Goal: Information Seeking & Learning: Learn about a topic

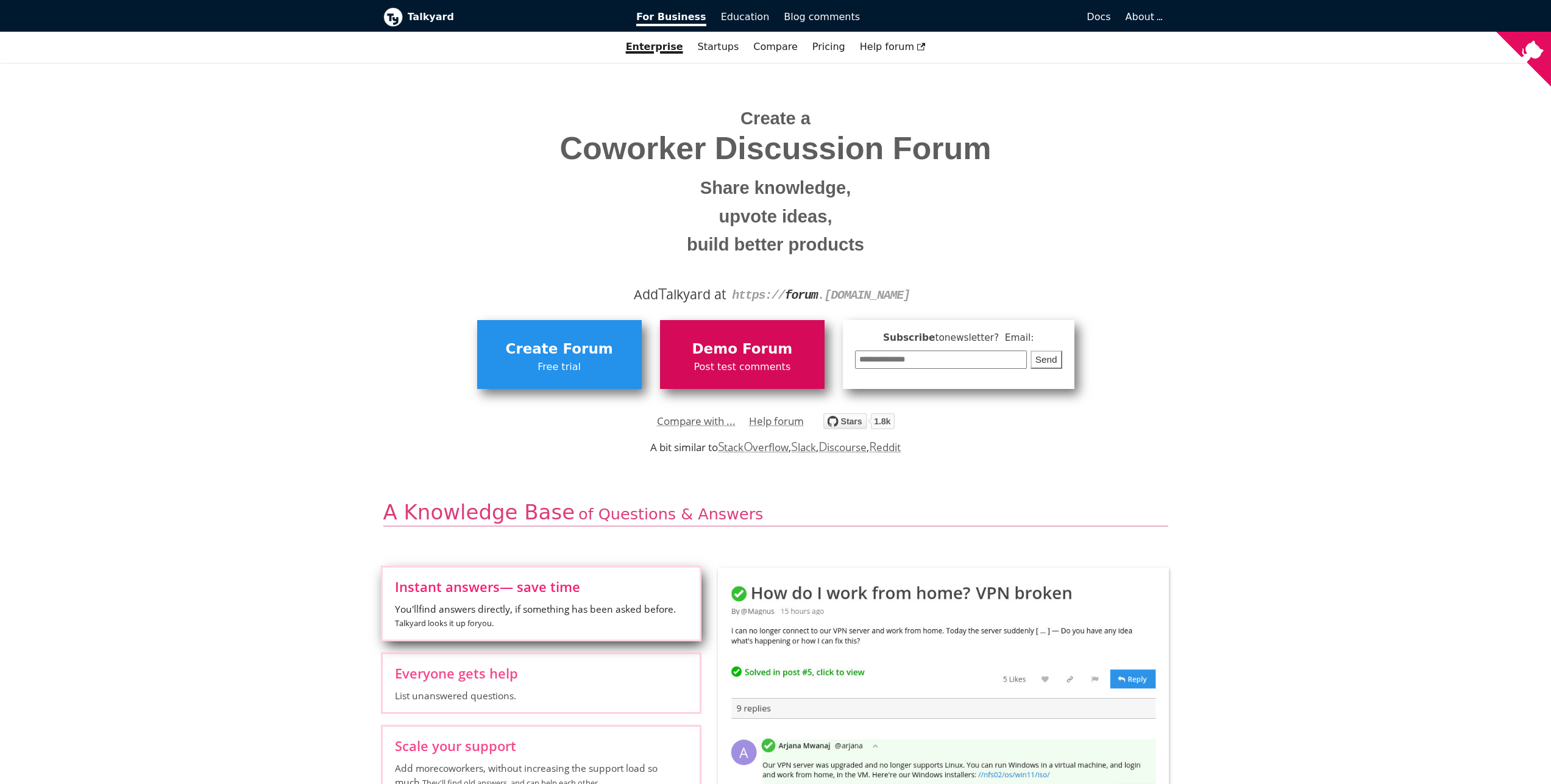
click at [759, 364] on span "Post test comments" at bounding box center [742, 367] width 152 height 16
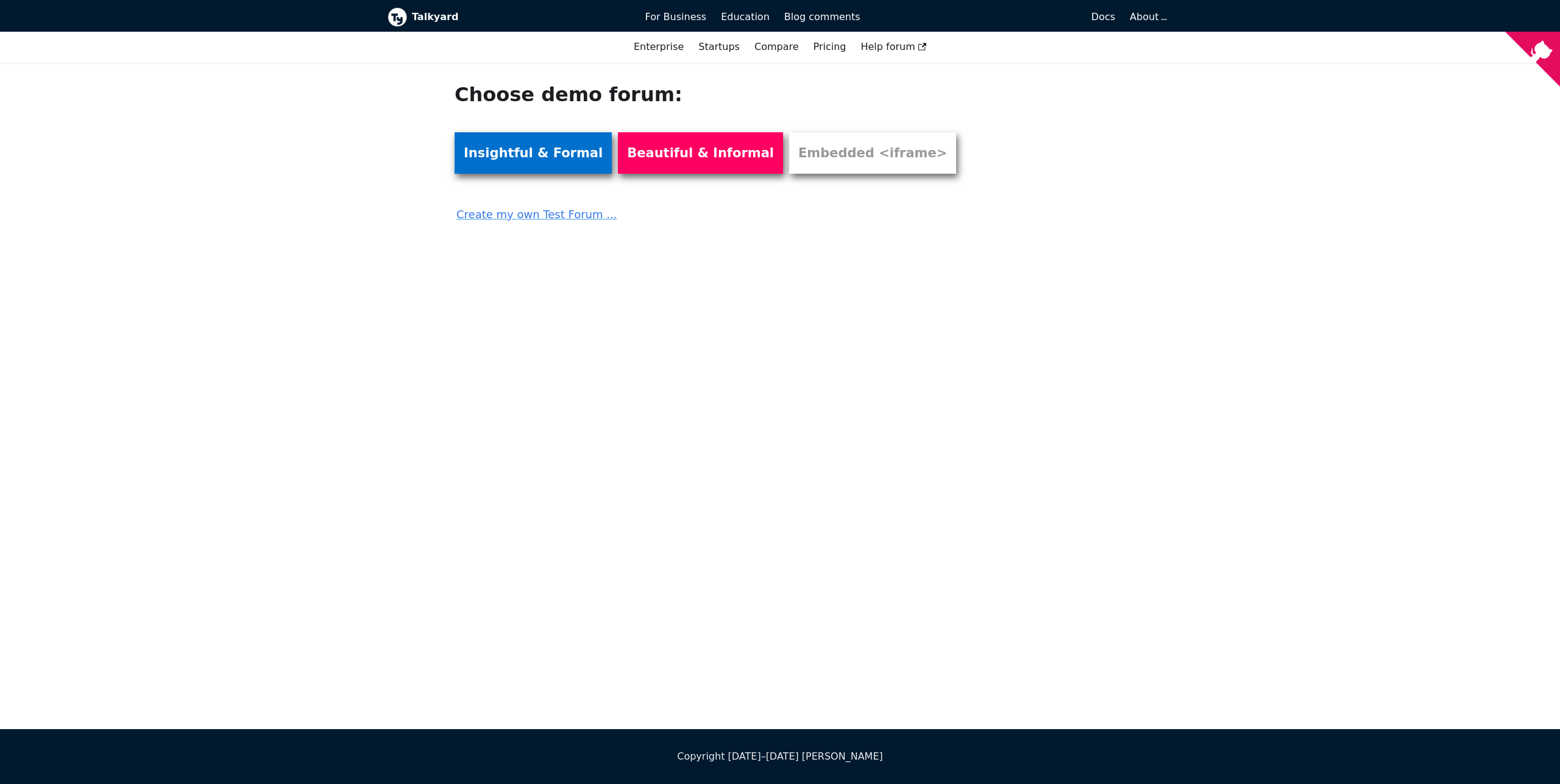
click at [520, 150] on link "Insightful & Formal" at bounding box center [533, 153] width 157 height 42
click at [705, 171] on link "Beautiful & Informal" at bounding box center [700, 153] width 165 height 42
click at [822, 169] on link "Embedded <iframe>" at bounding box center [872, 153] width 167 height 42
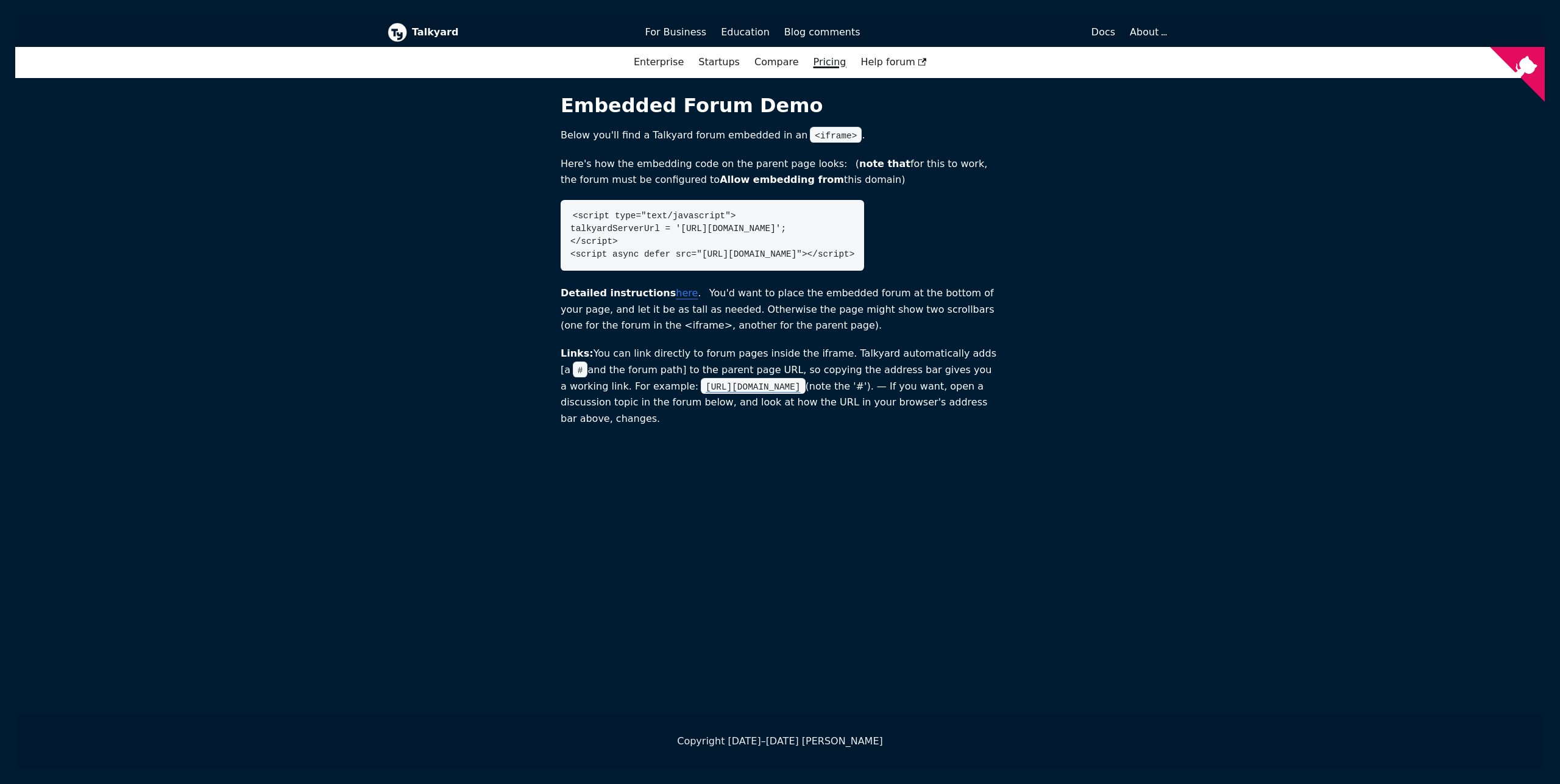
click at [828, 58] on link "Pricing" at bounding box center [830, 62] width 47 height 21
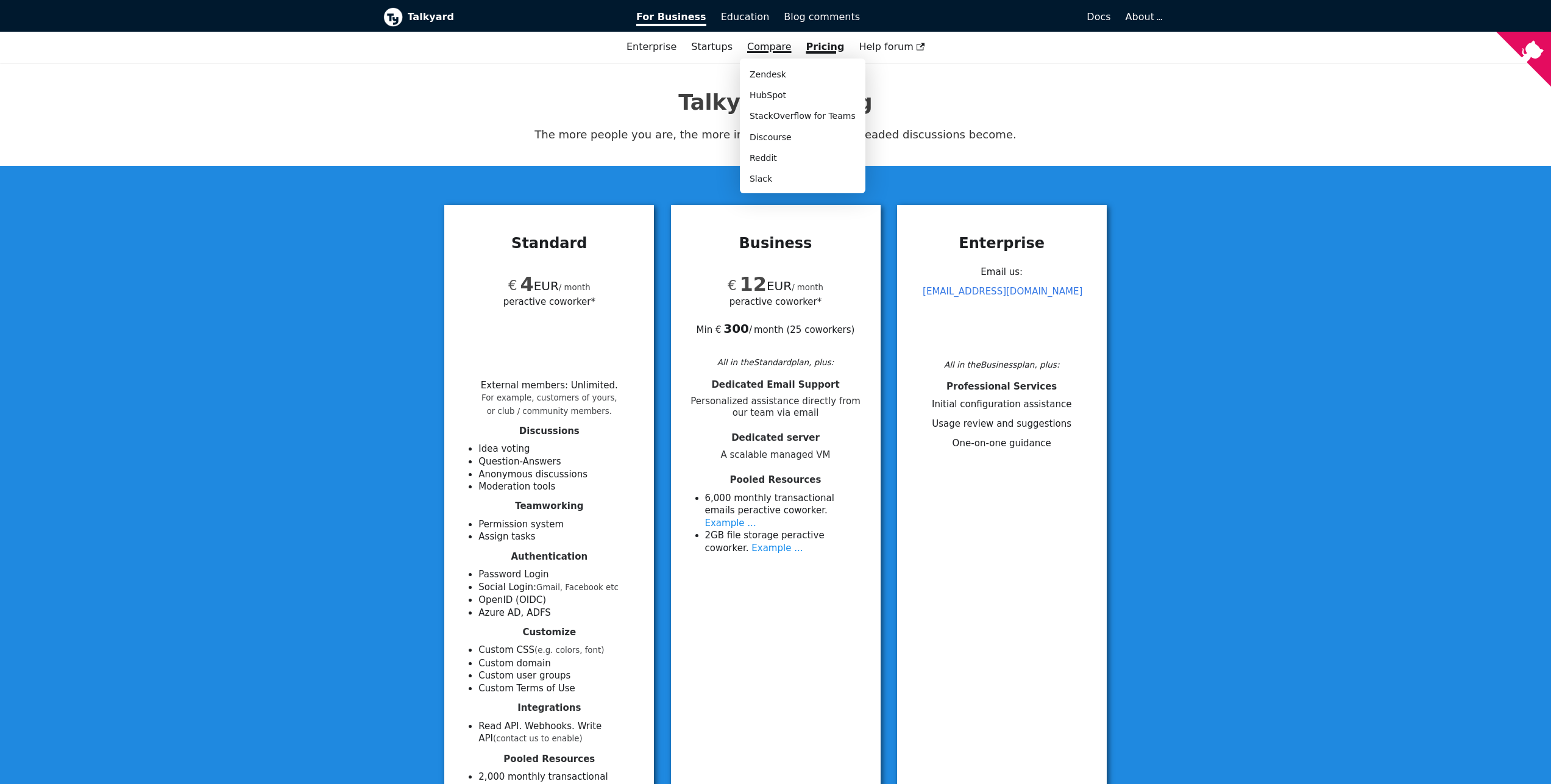
click at [769, 42] on link "Compare" at bounding box center [770, 47] width 45 height 12
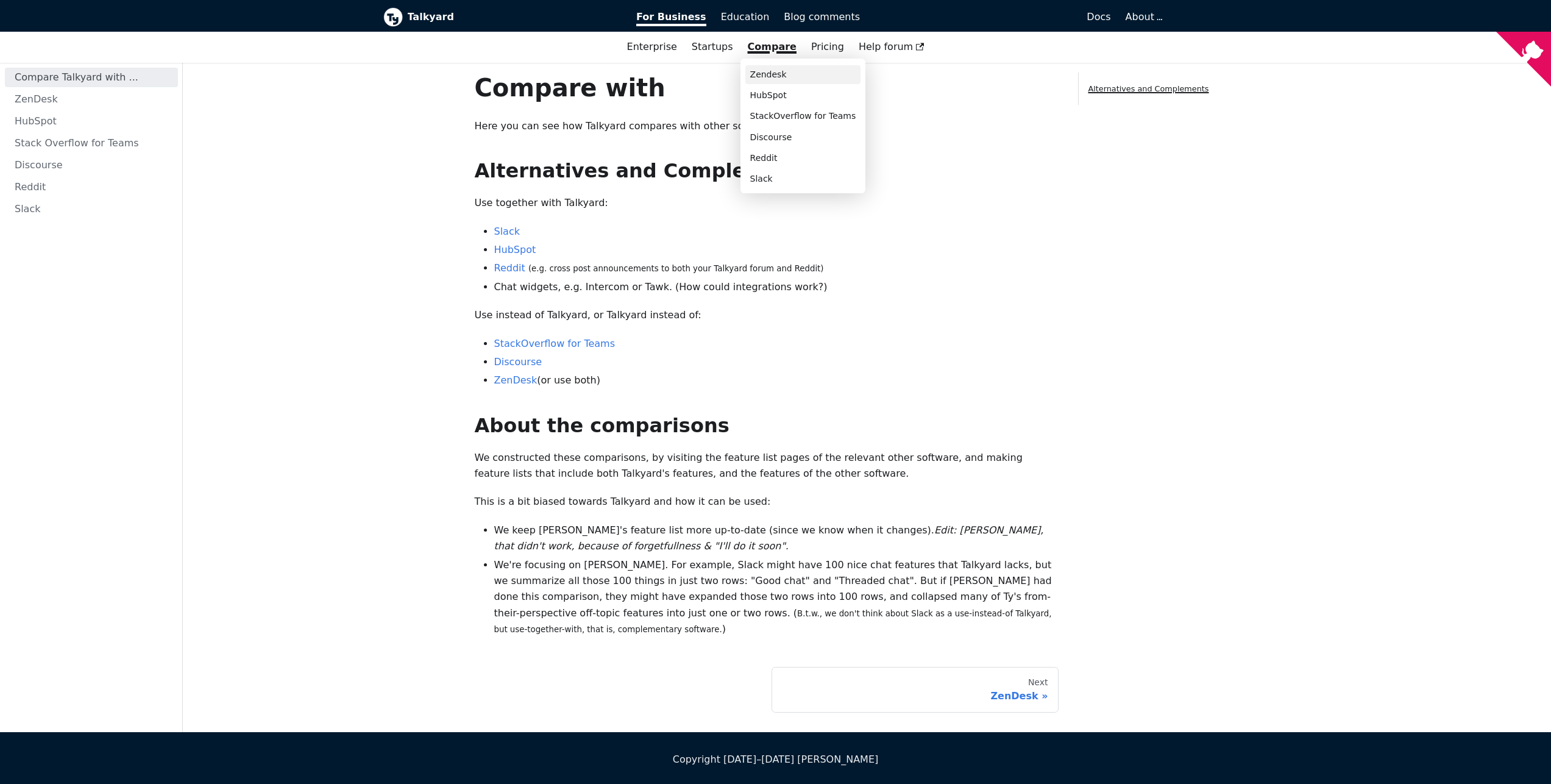
click at [773, 78] on link "Zendesk" at bounding box center [803, 74] width 116 height 19
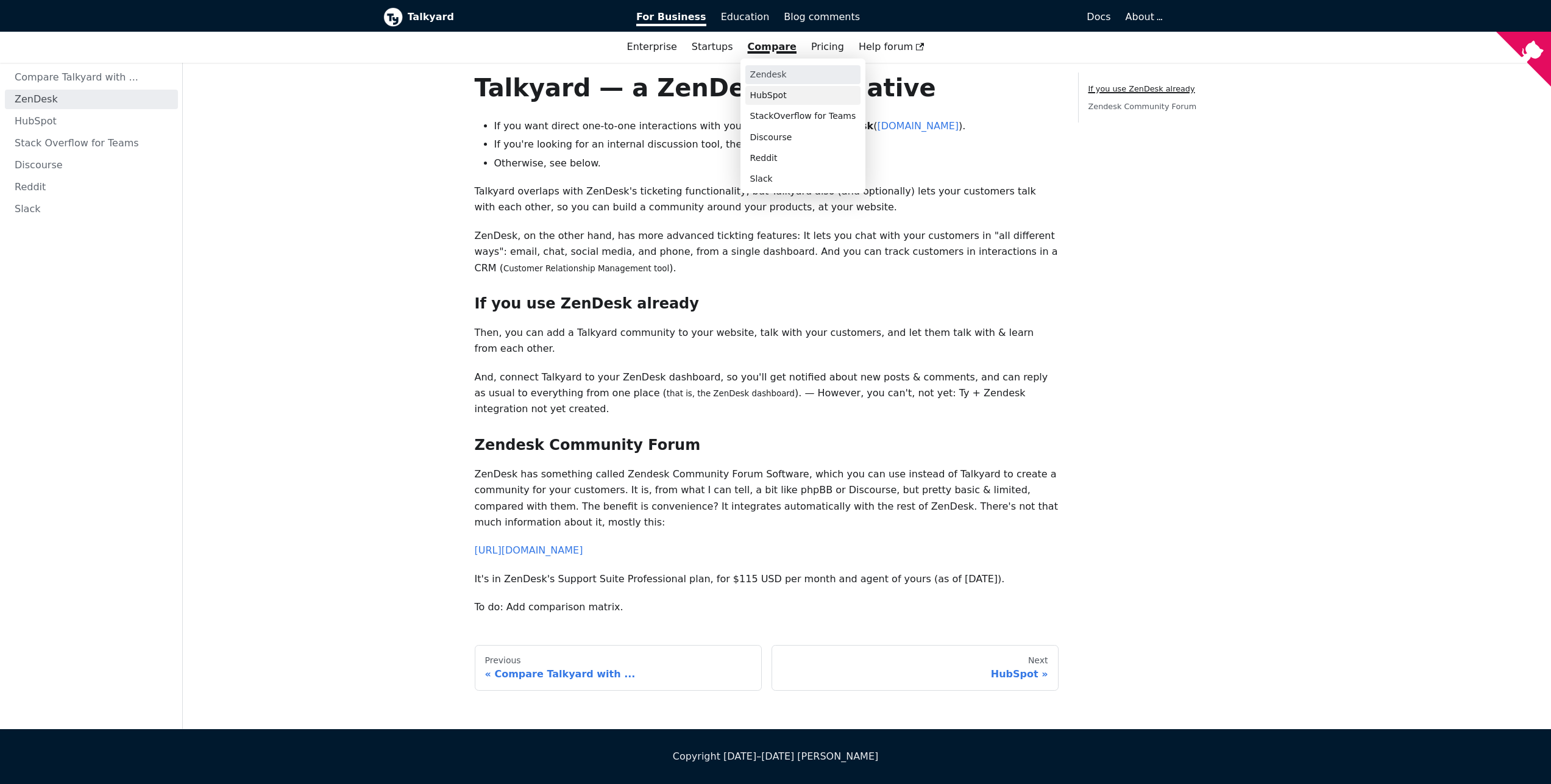
click at [769, 96] on link "HubSpot" at bounding box center [803, 95] width 116 height 19
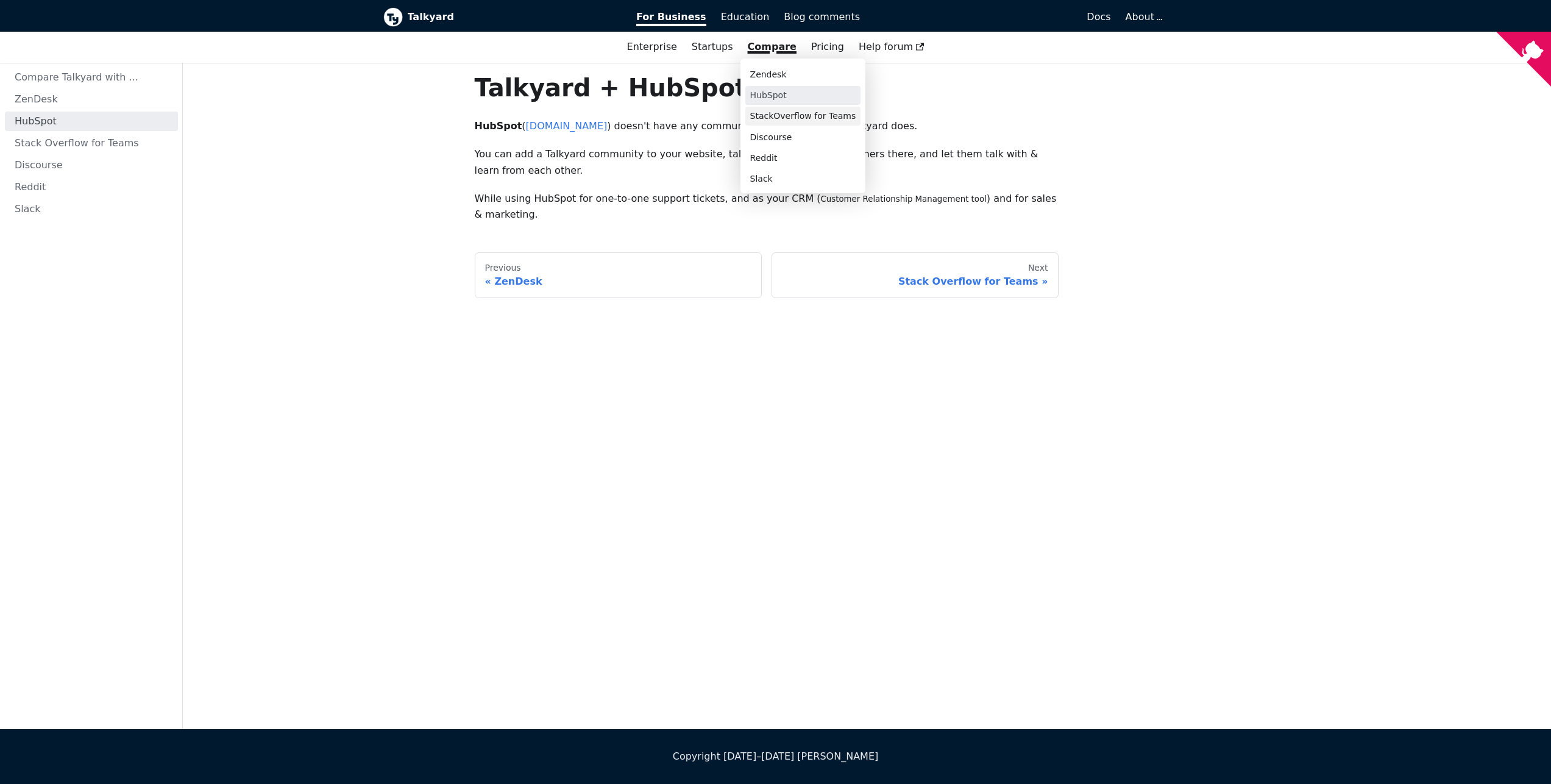
click at [793, 118] on link "StackOverflow for Teams" at bounding box center [803, 116] width 116 height 19
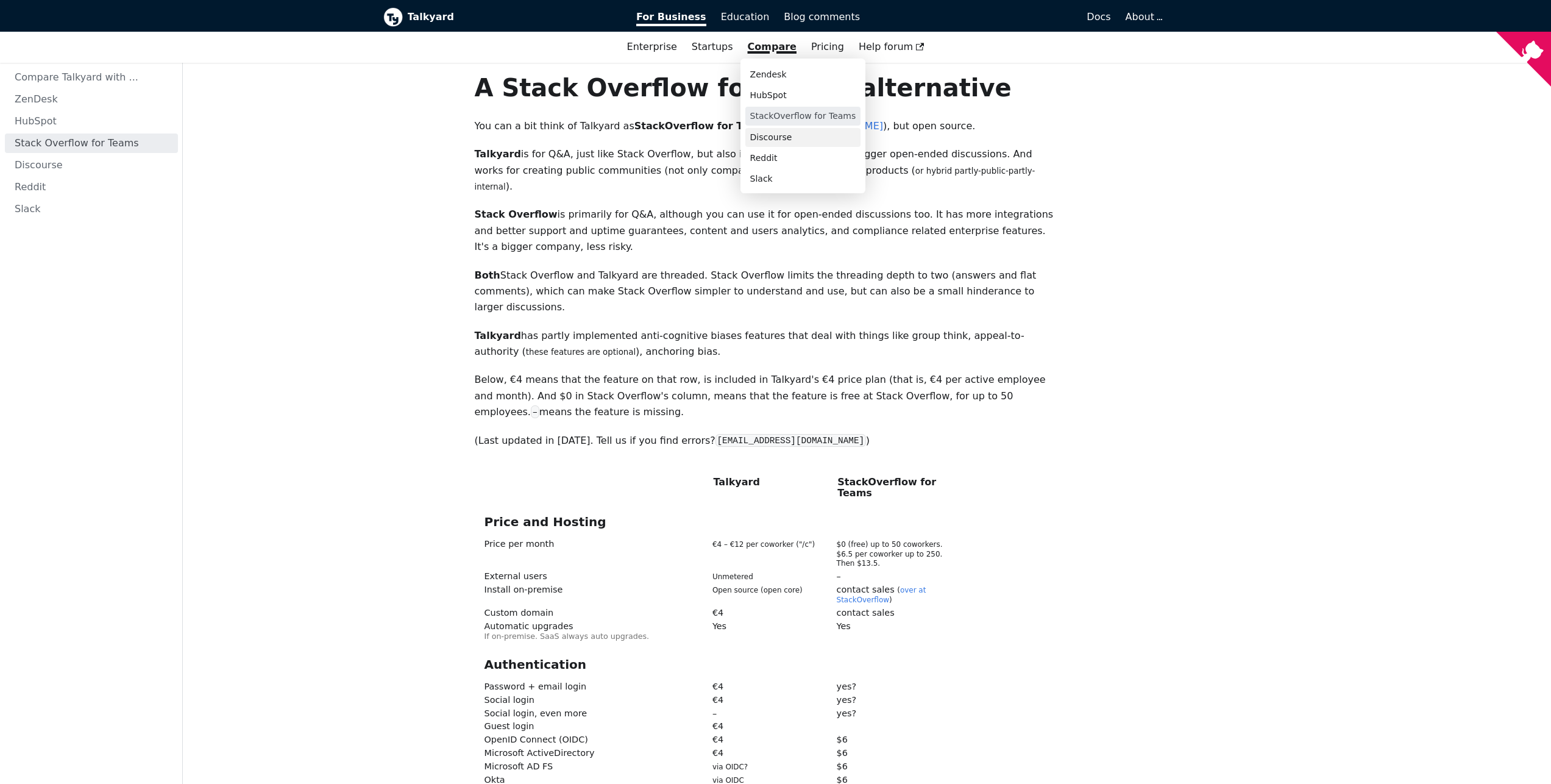
click at [807, 139] on link "Discourse" at bounding box center [803, 137] width 116 height 19
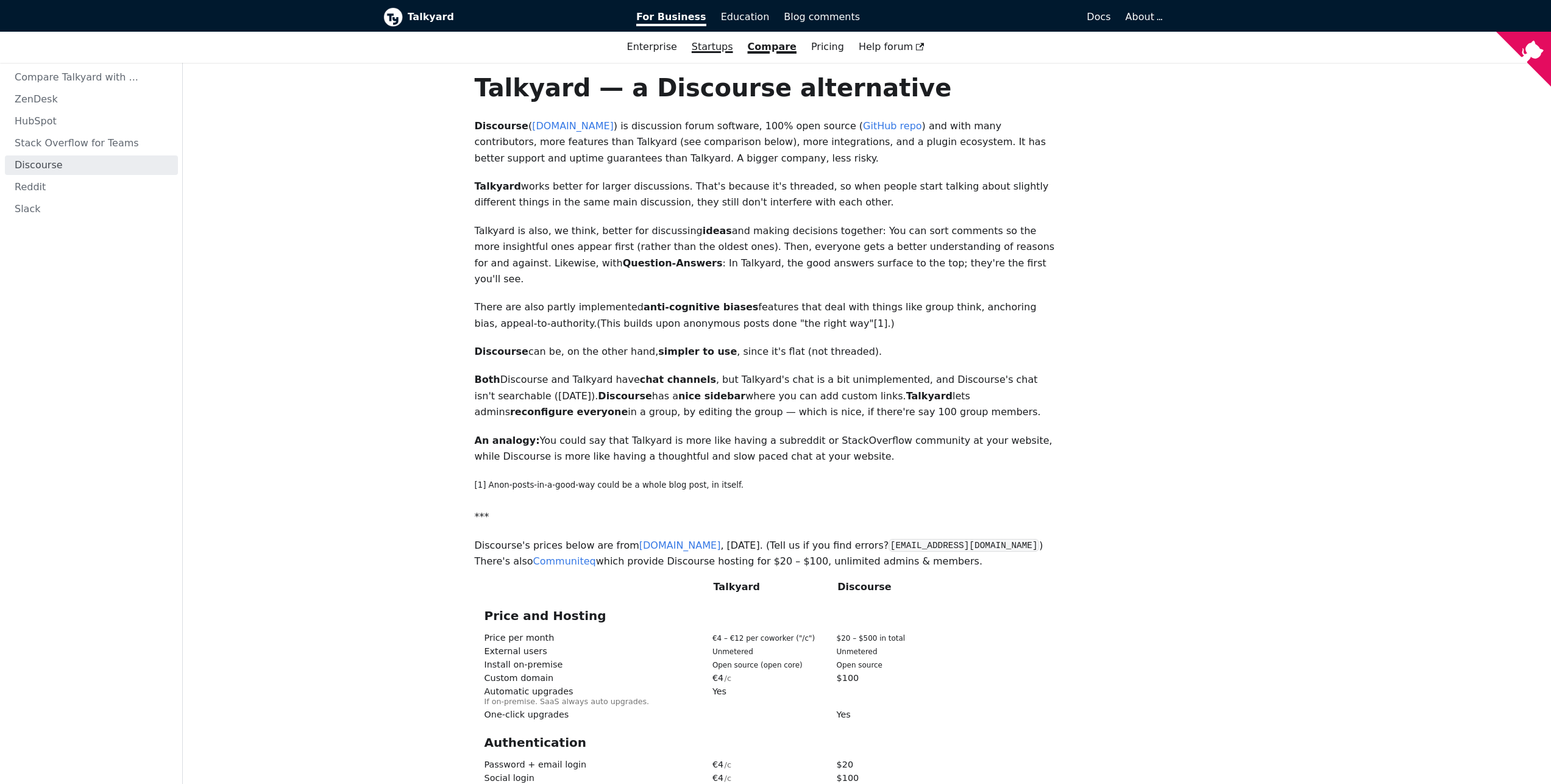
click at [734, 50] on link "Startups" at bounding box center [712, 47] width 56 height 21
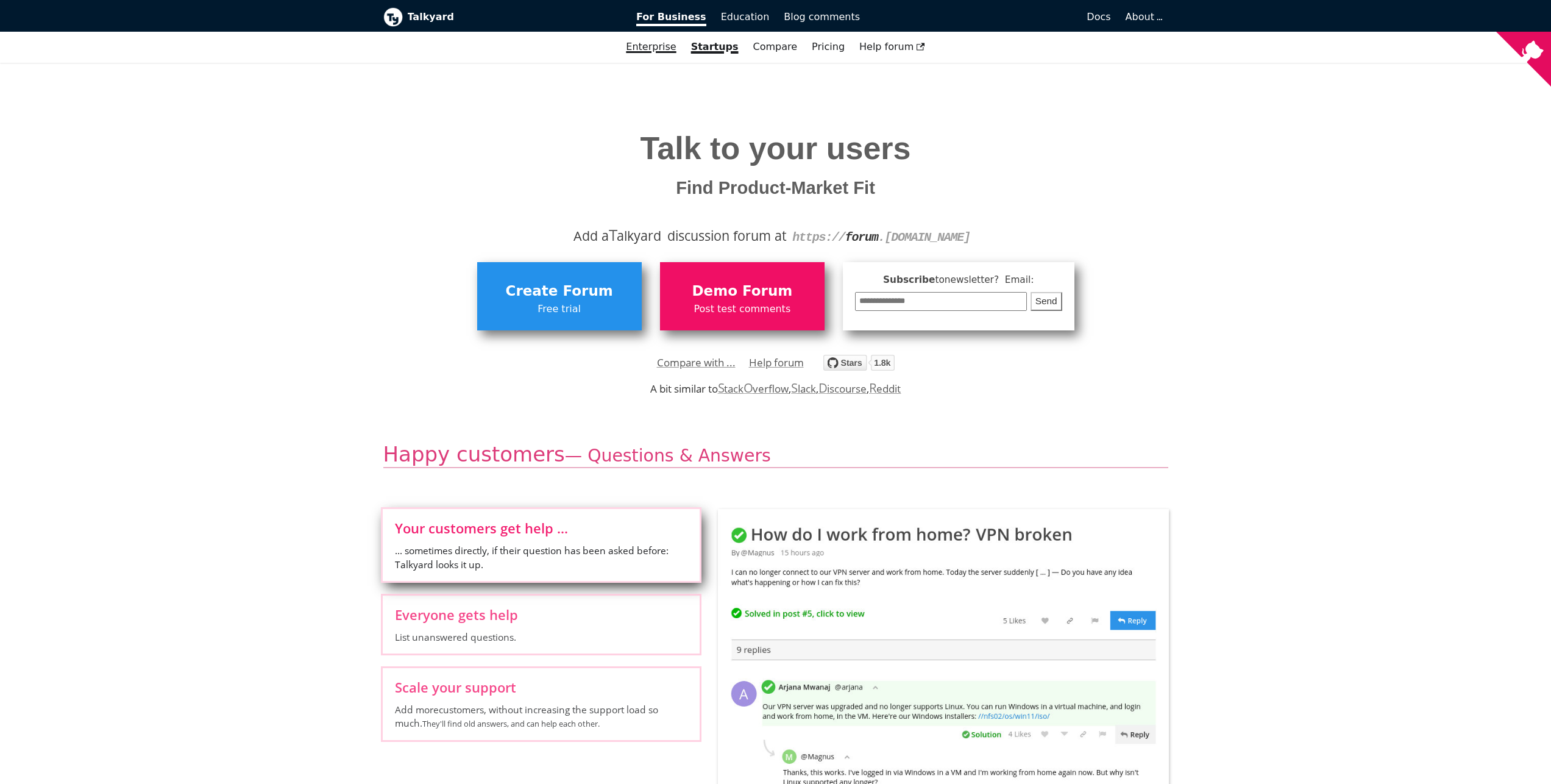
click at [645, 47] on link "Enterprise" at bounding box center [651, 47] width 65 height 21
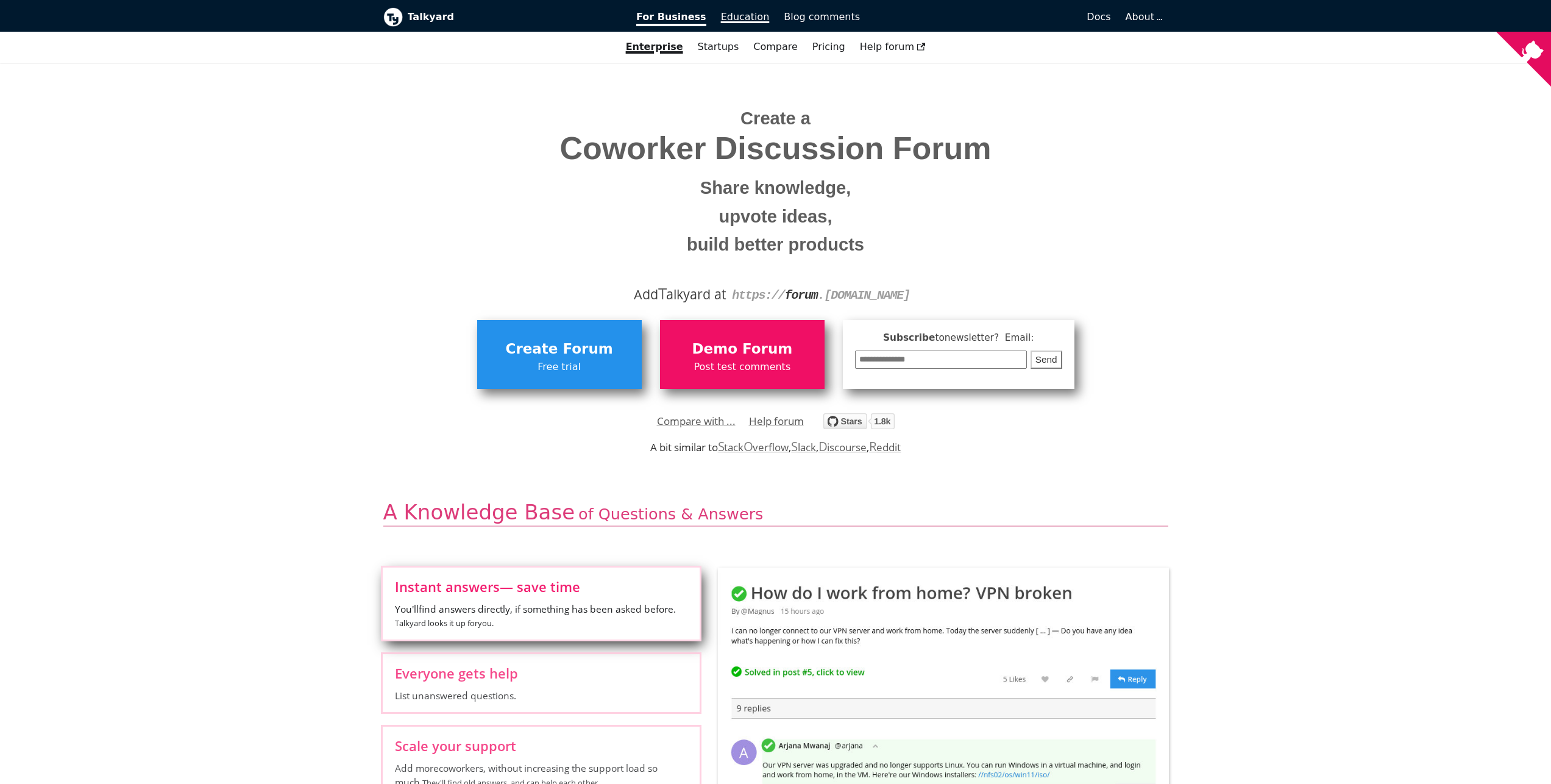
click at [729, 19] on span "Education" at bounding box center [745, 17] width 49 height 12
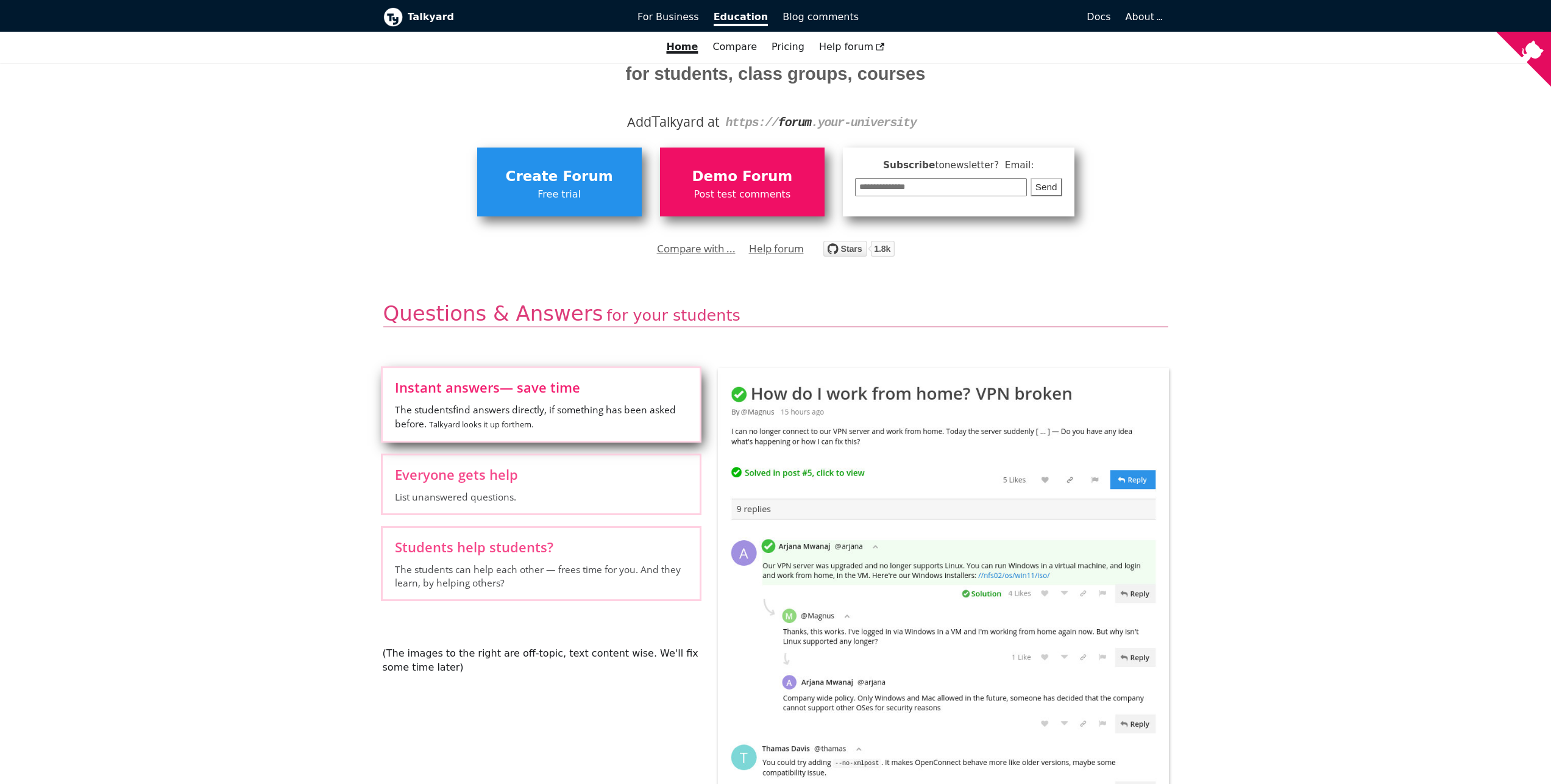
scroll to position [80, 0]
click at [489, 490] on span "List unanswered questions." at bounding box center [541, 496] width 293 height 13
click at [0, 0] on input "Everyone gets help List unanswered questions." at bounding box center [0, 0] width 0 height 0
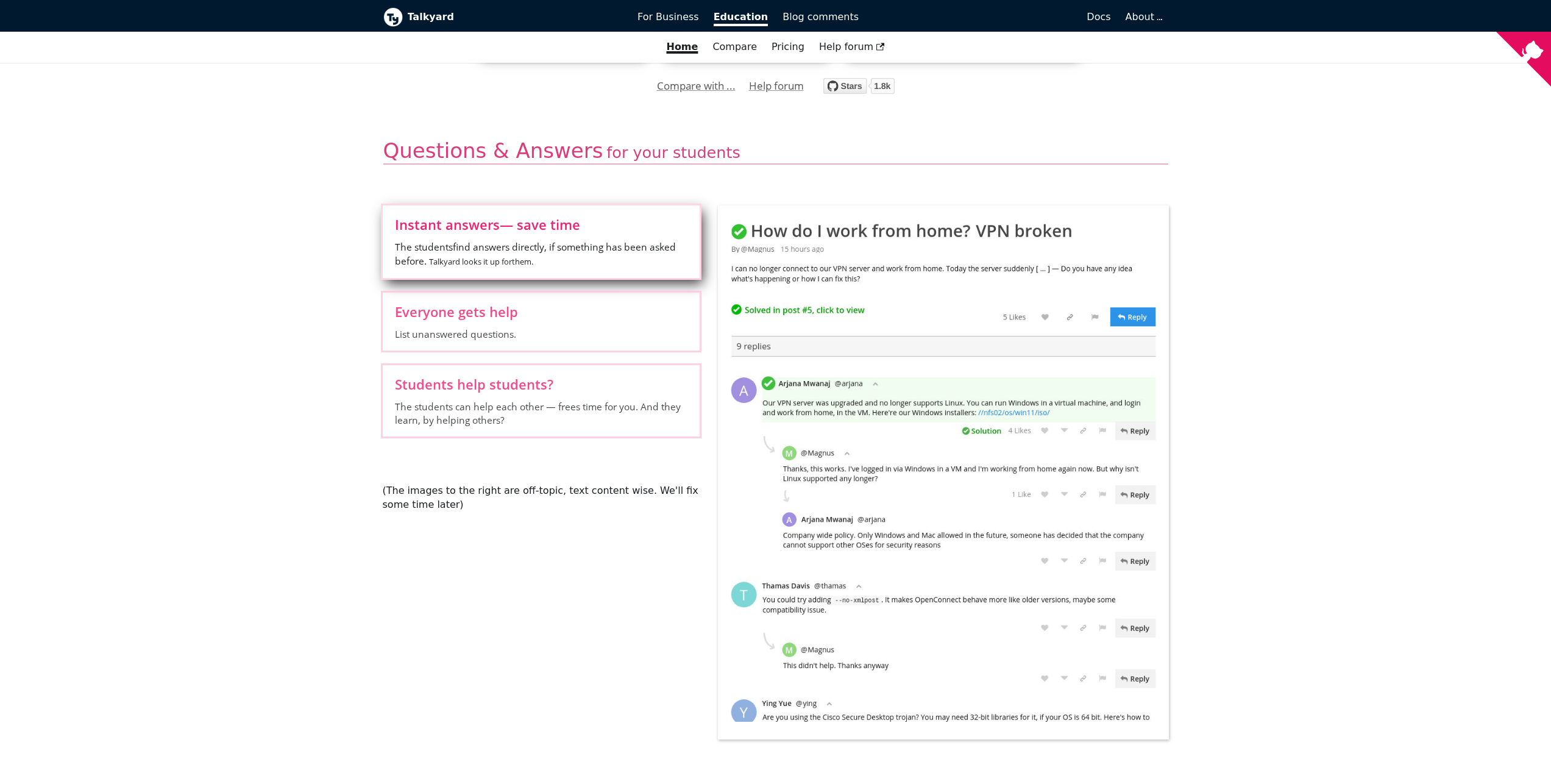
scroll to position [367, 0]
